Goal: Check status

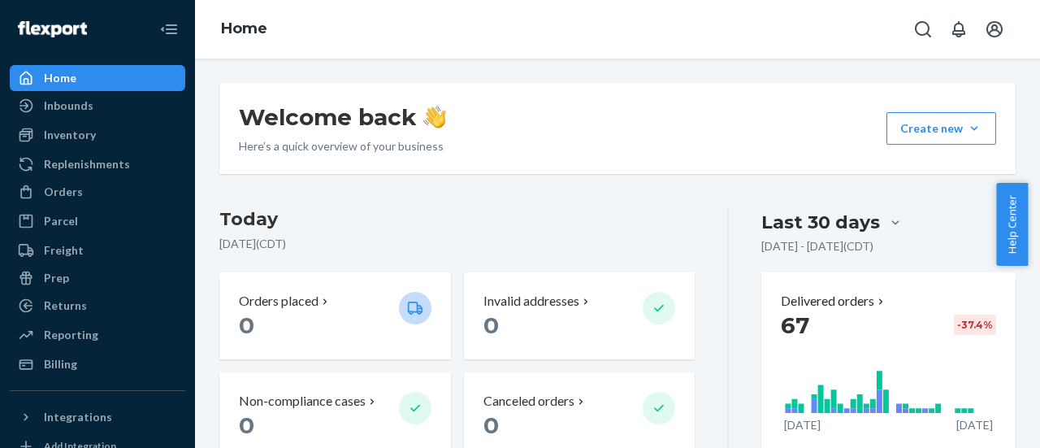
drag, startPoint x: 111, startPoint y: 189, endPoint x: 190, endPoint y: 189, distance: 79.6
click at [111, 189] on div "Orders" at bounding box center [97, 191] width 172 height 23
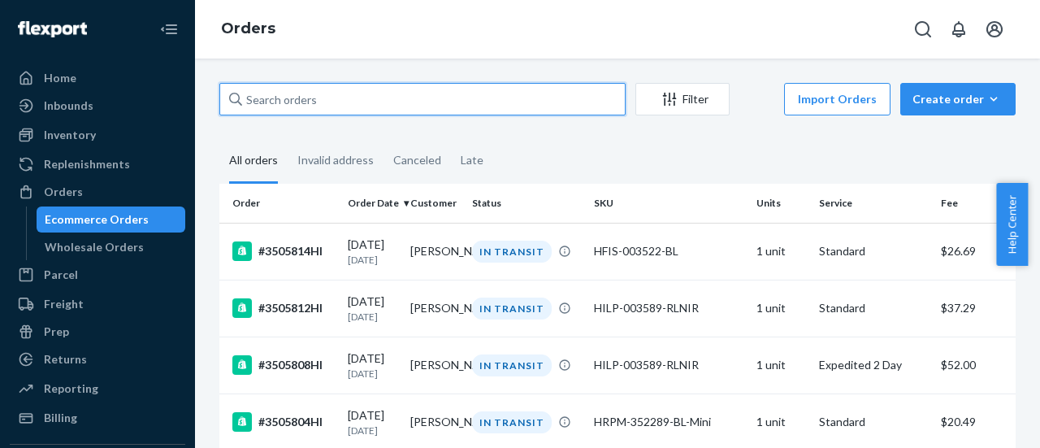
paste input "[PERSON_NAME]"
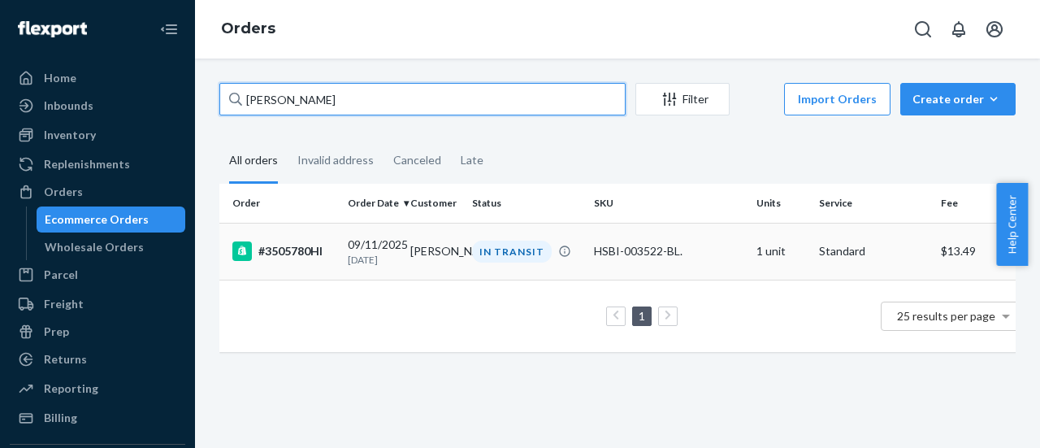
type input "[PERSON_NAME]"
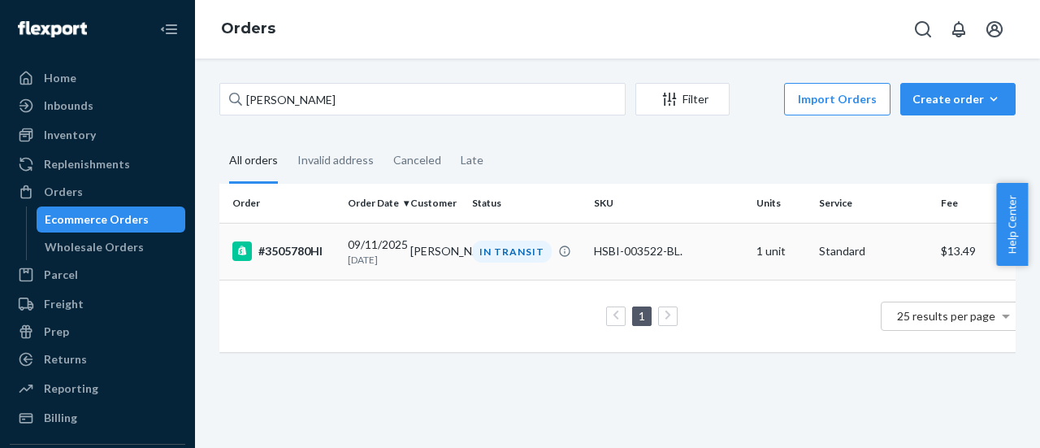
click at [421, 262] on td "[PERSON_NAME]" at bounding box center [435, 251] width 63 height 57
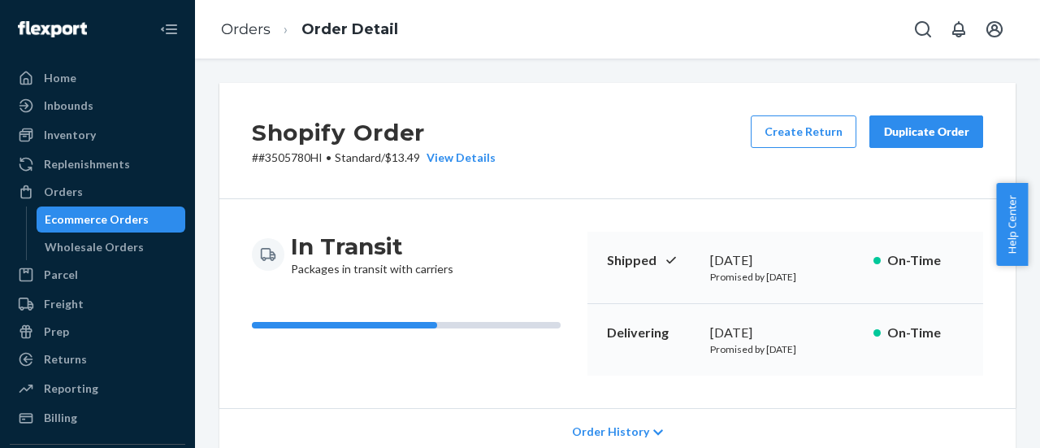
scroll to position [163, 0]
